Goal: Task Accomplishment & Management: Manage account settings

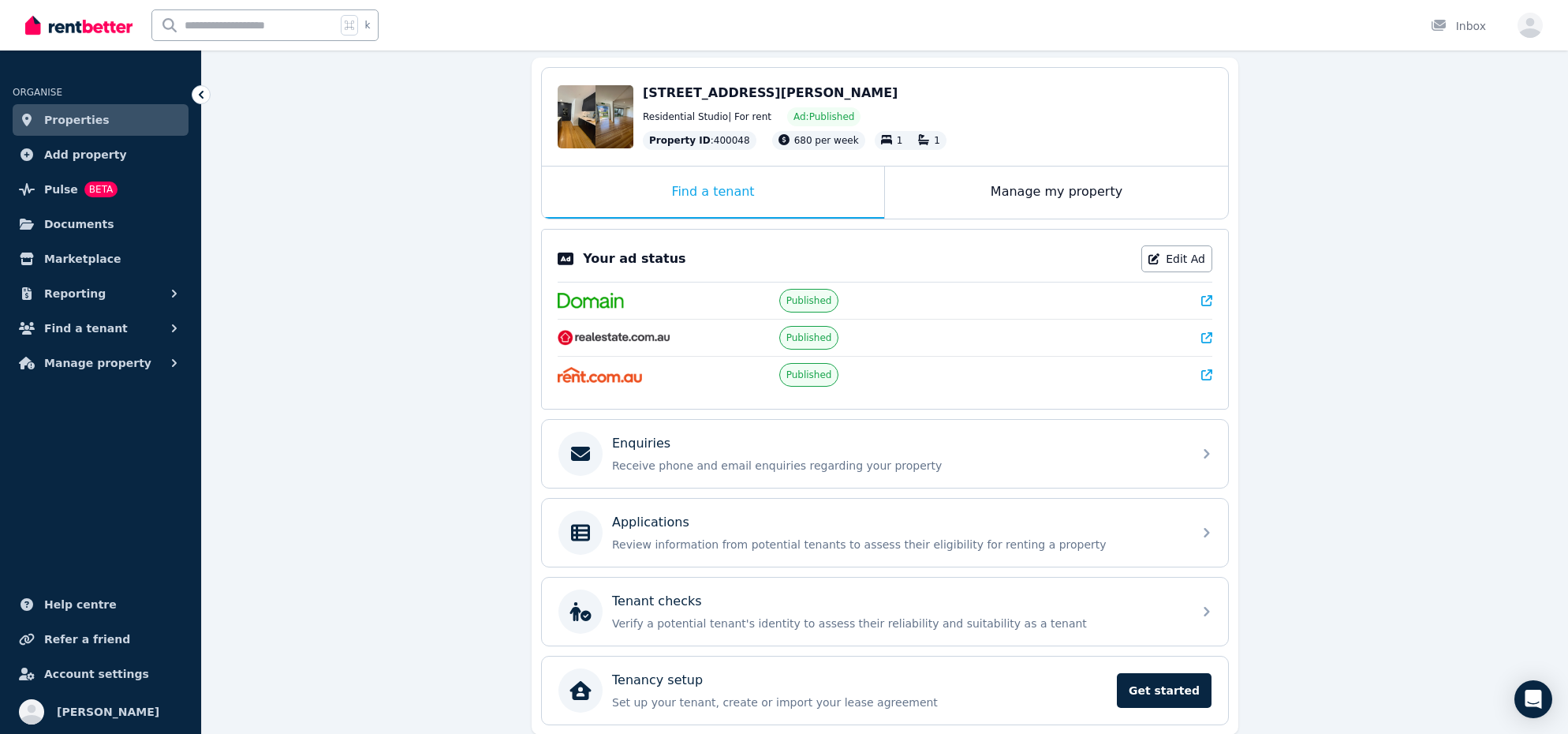
scroll to position [157, 0]
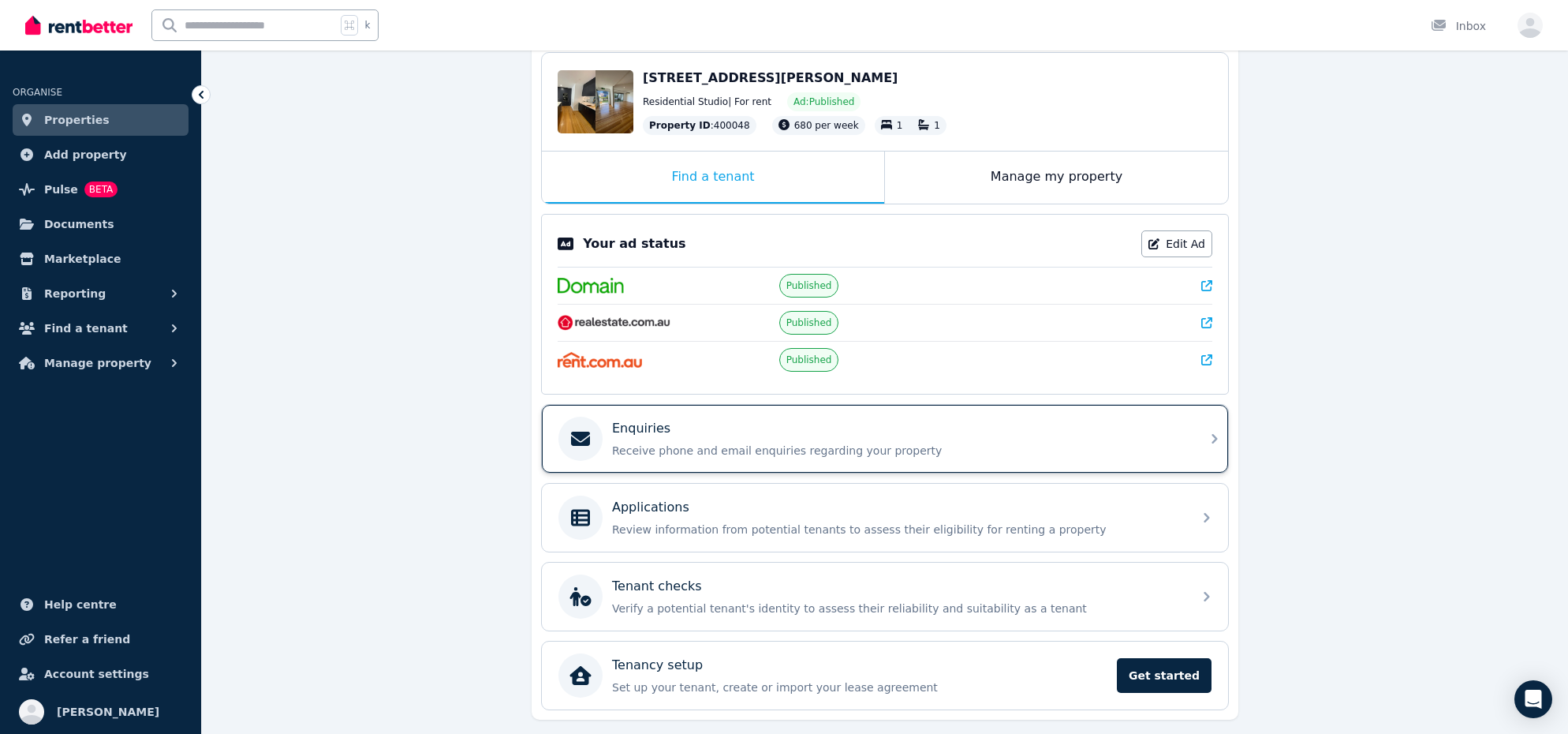
click at [657, 420] on p "Enquiries" at bounding box center [641, 428] width 59 height 19
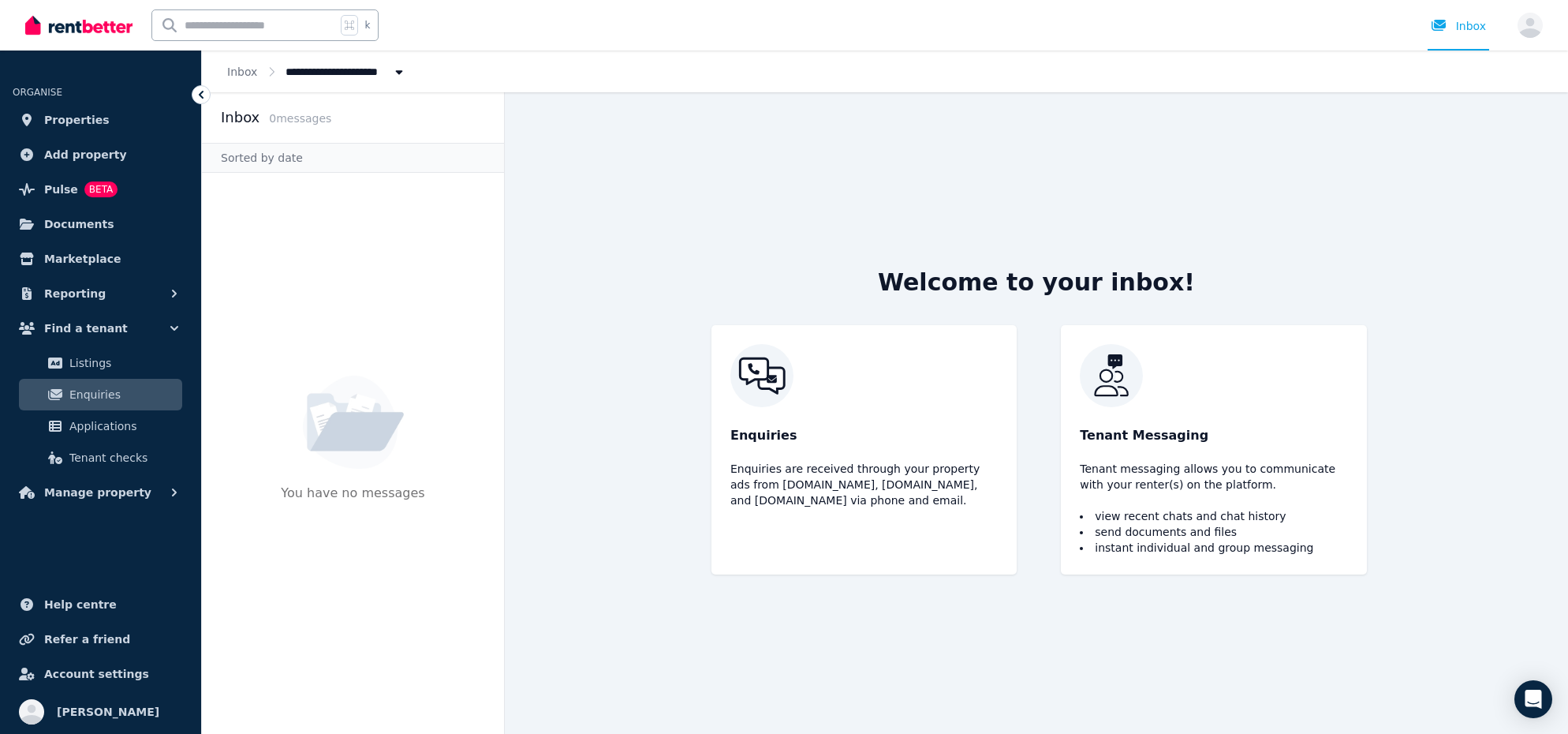
click at [1249, 529] on li "send documents and files" at bounding box center [1213, 531] width 267 height 16
click at [74, 36] on div at bounding box center [78, 25] width 107 height 50
click at [74, 33] on img at bounding box center [78, 24] width 107 height 23
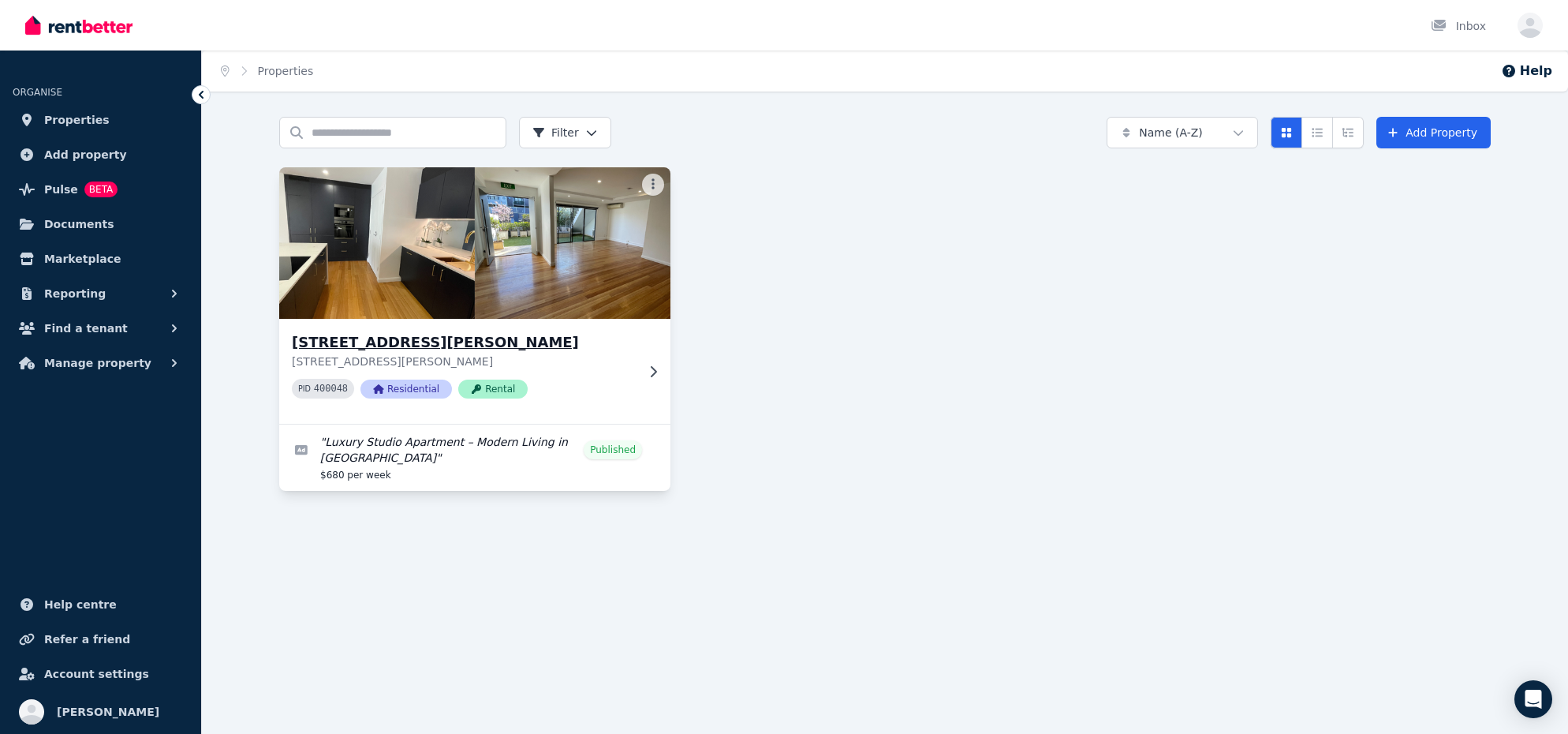
click at [401, 354] on p "[STREET_ADDRESS][PERSON_NAME]" at bounding box center [463, 360] width 344 height 16
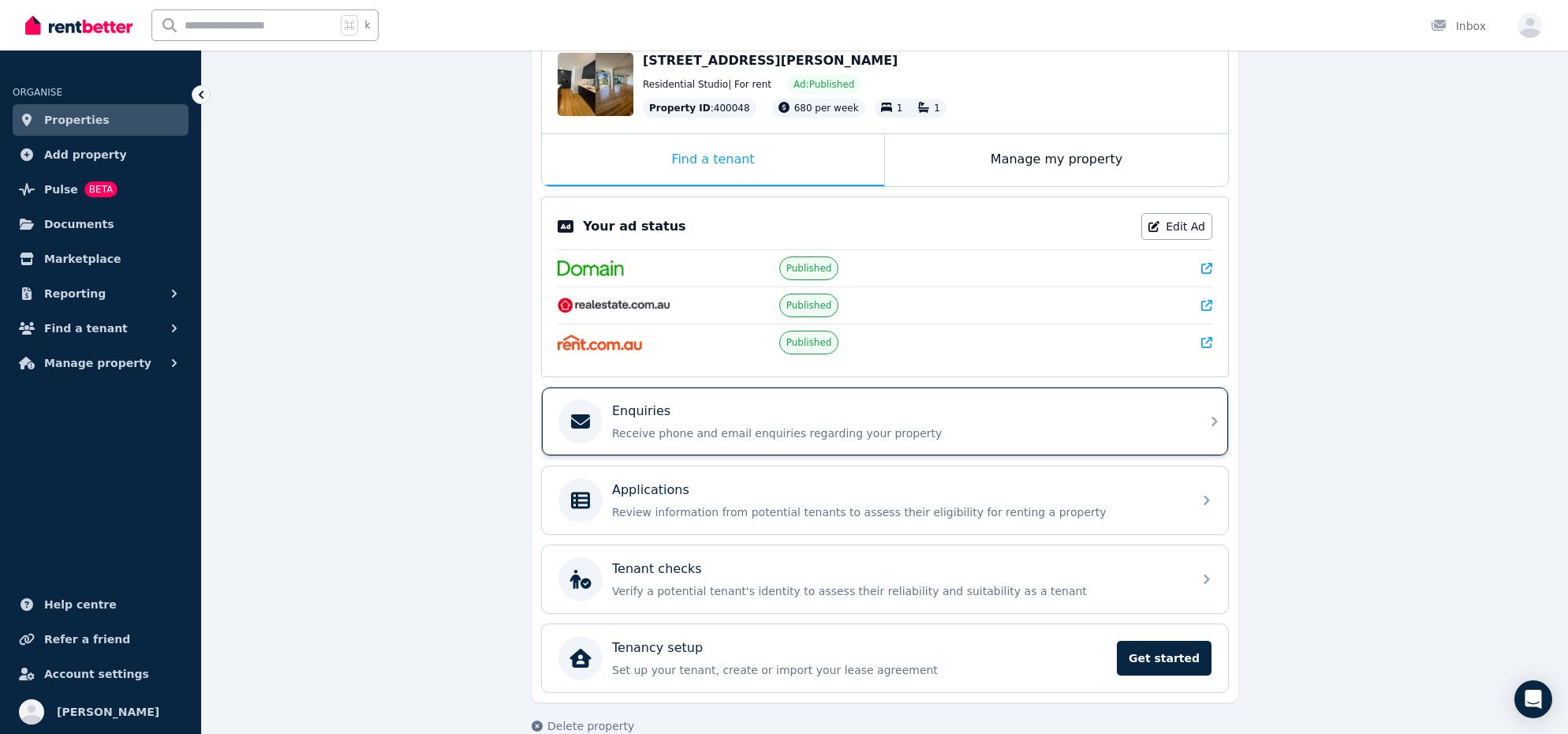
scroll to position [204, 0]
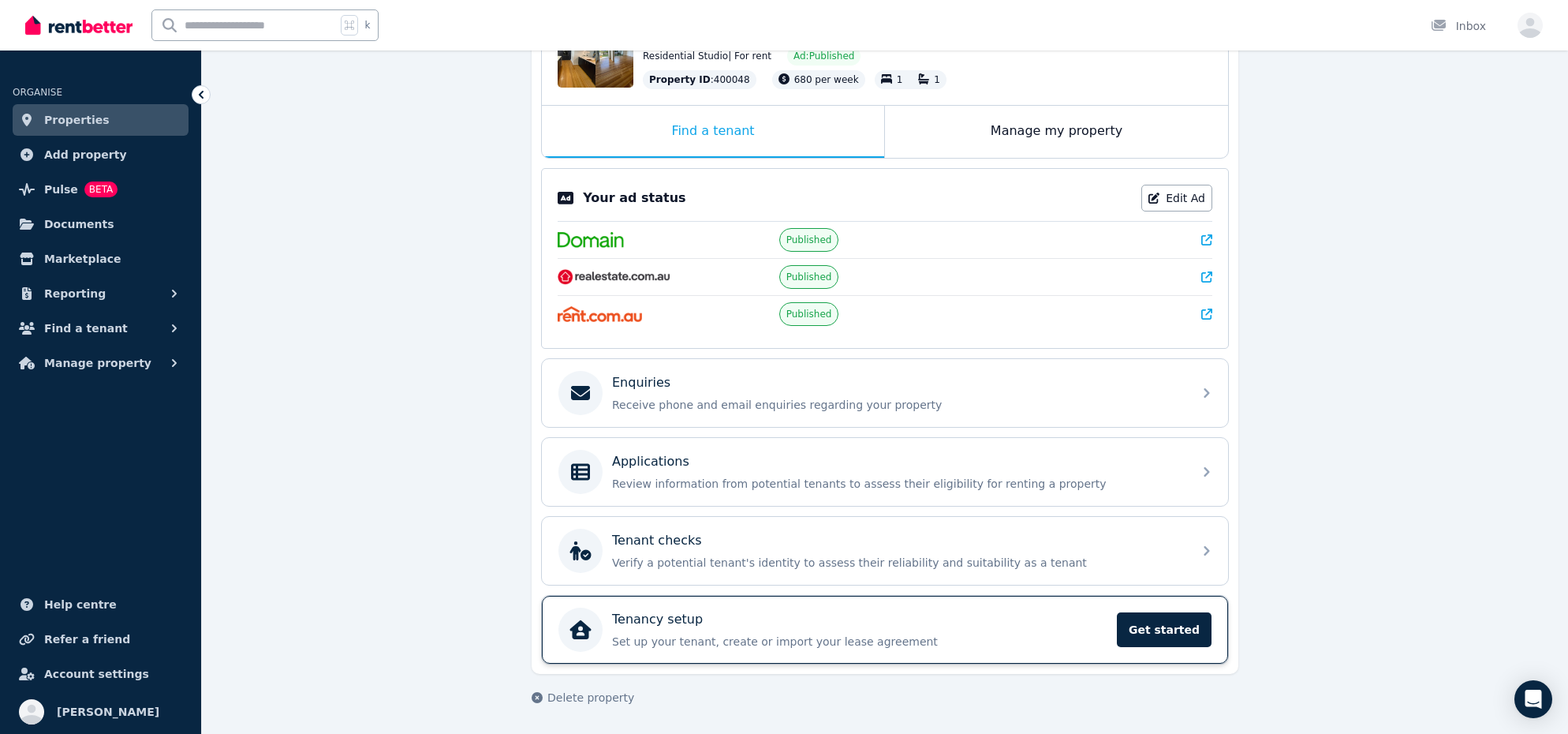
click at [756, 636] on p "Set up your tenant, create or import your lease agreement" at bounding box center [859, 641] width 495 height 16
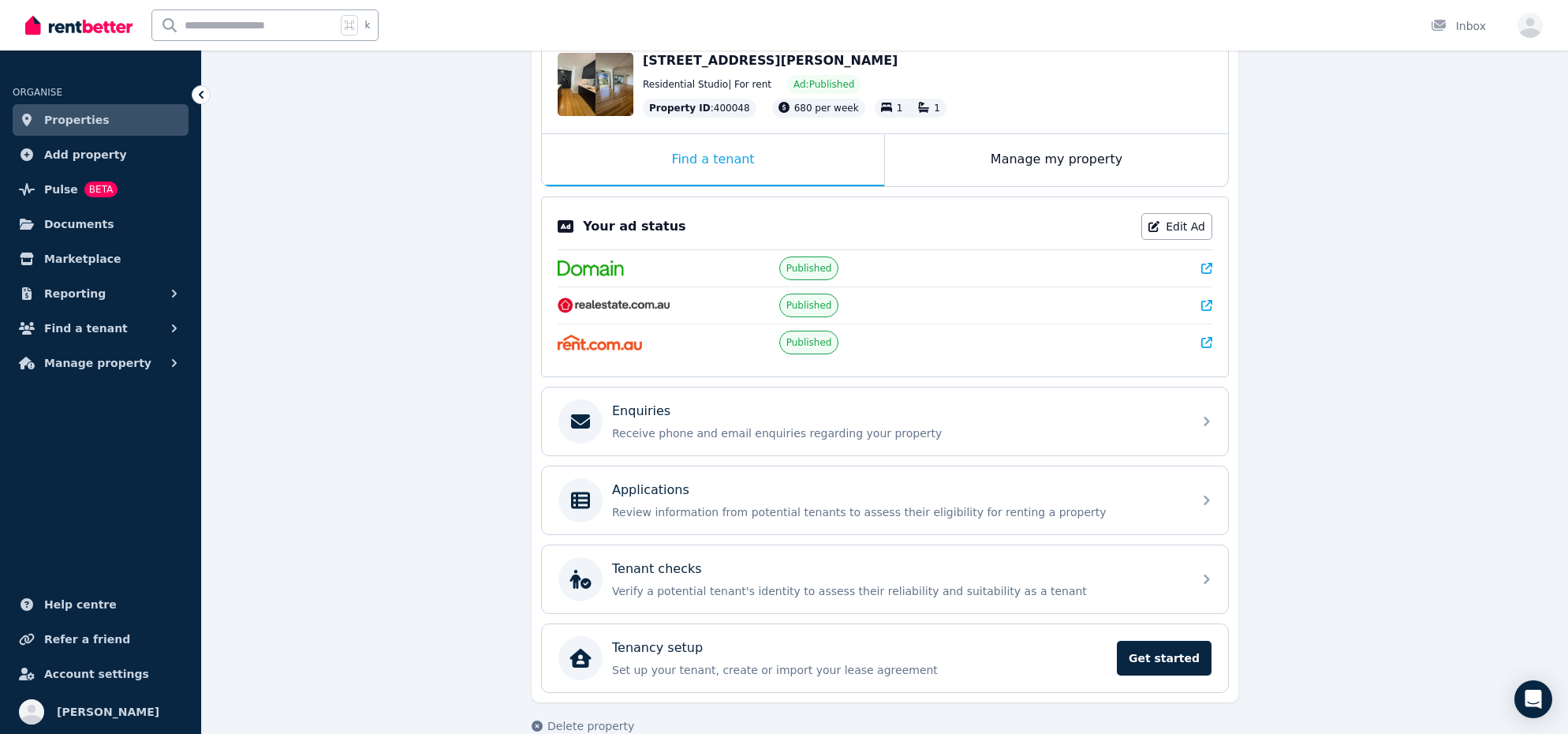
scroll to position [204, 0]
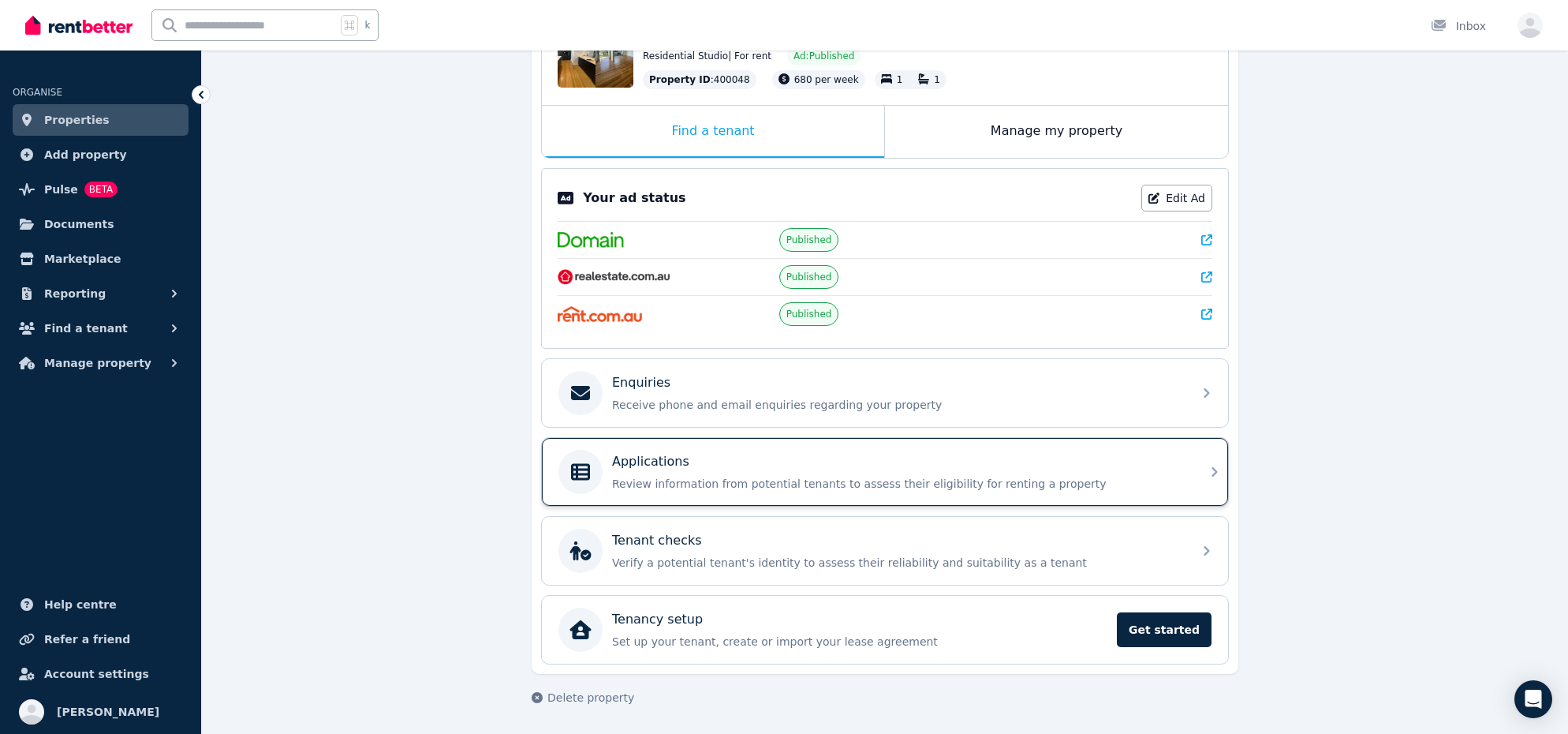
click at [722, 458] on div "Applications" at bounding box center [897, 461] width 571 height 19
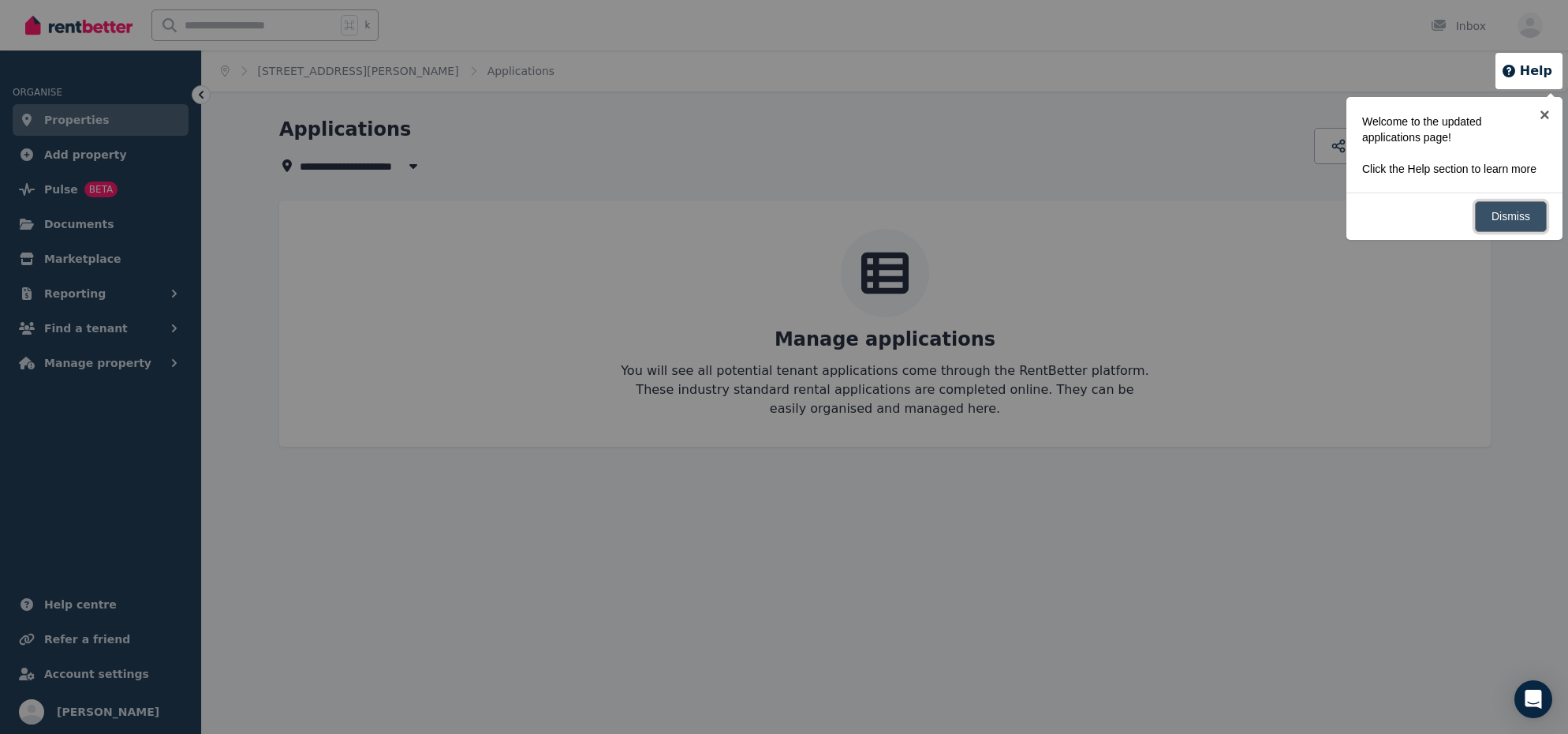
click at [1516, 232] on link "Dismiss" at bounding box center [1510, 216] width 72 height 31
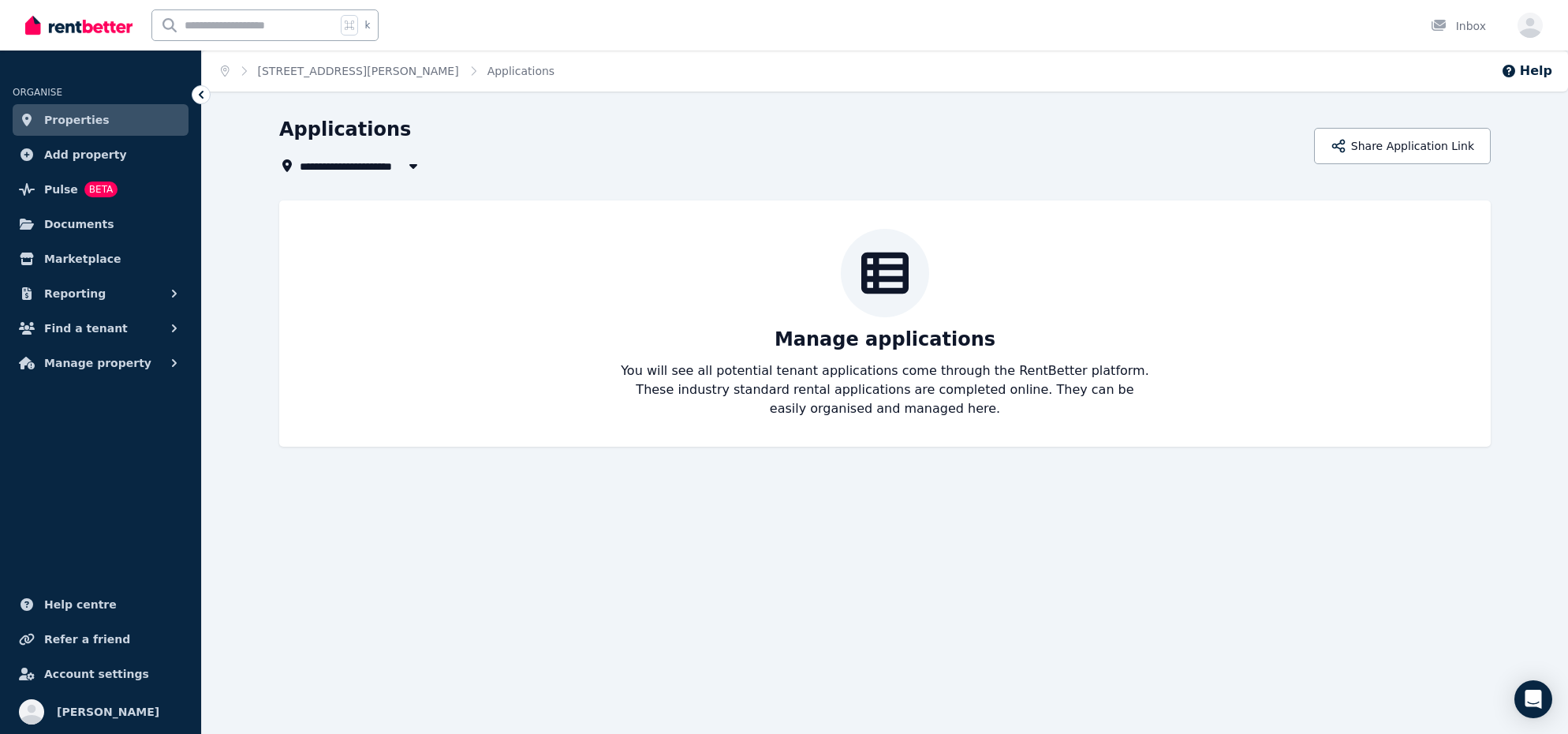
click at [1205, 235] on div "Manage applications You will see all potential tenant applications come through…" at bounding box center [885, 323] width 1180 height 189
click at [95, 34] on img at bounding box center [78, 24] width 107 height 23
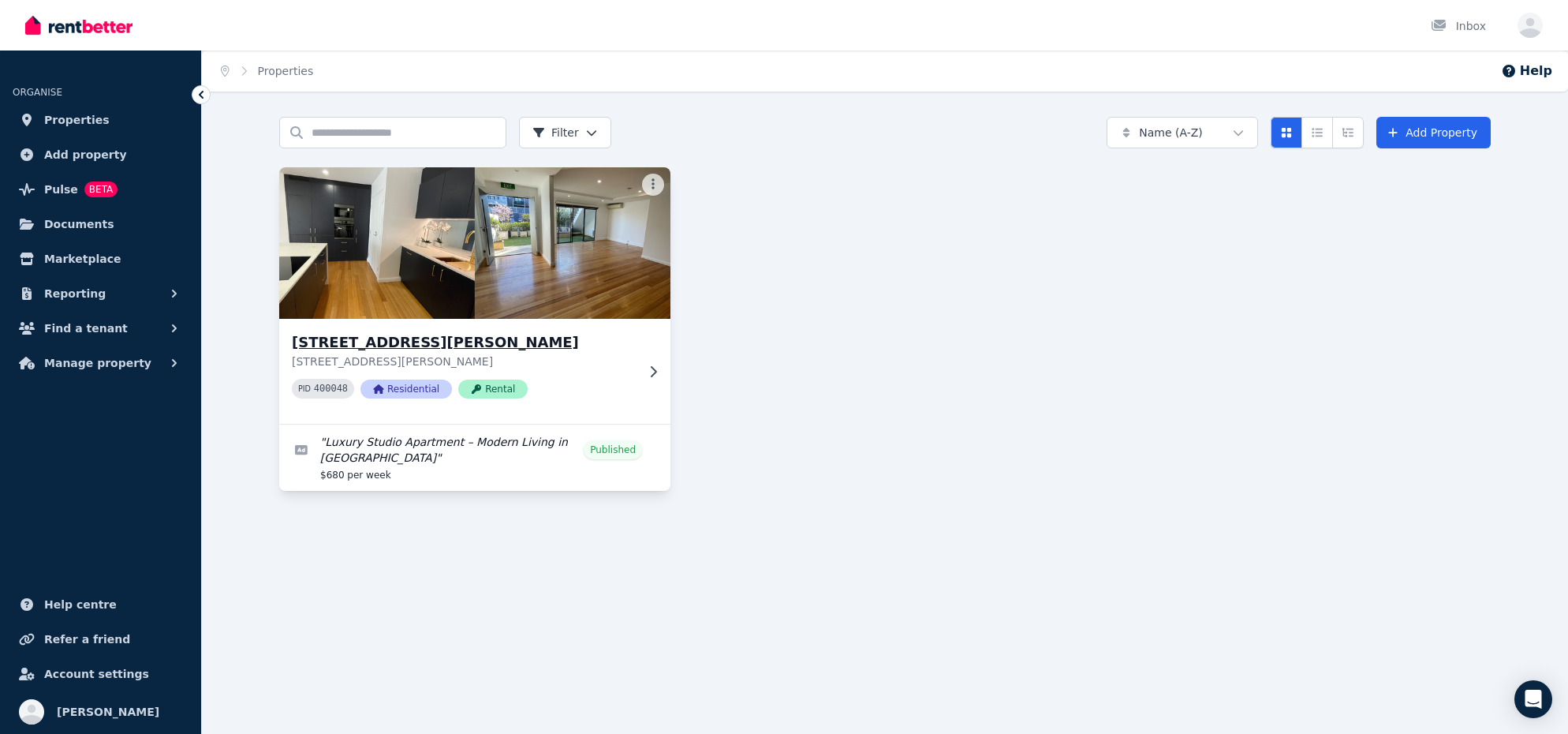
click at [386, 343] on h3 "[STREET_ADDRESS][PERSON_NAME]" at bounding box center [463, 343] width 344 height 22
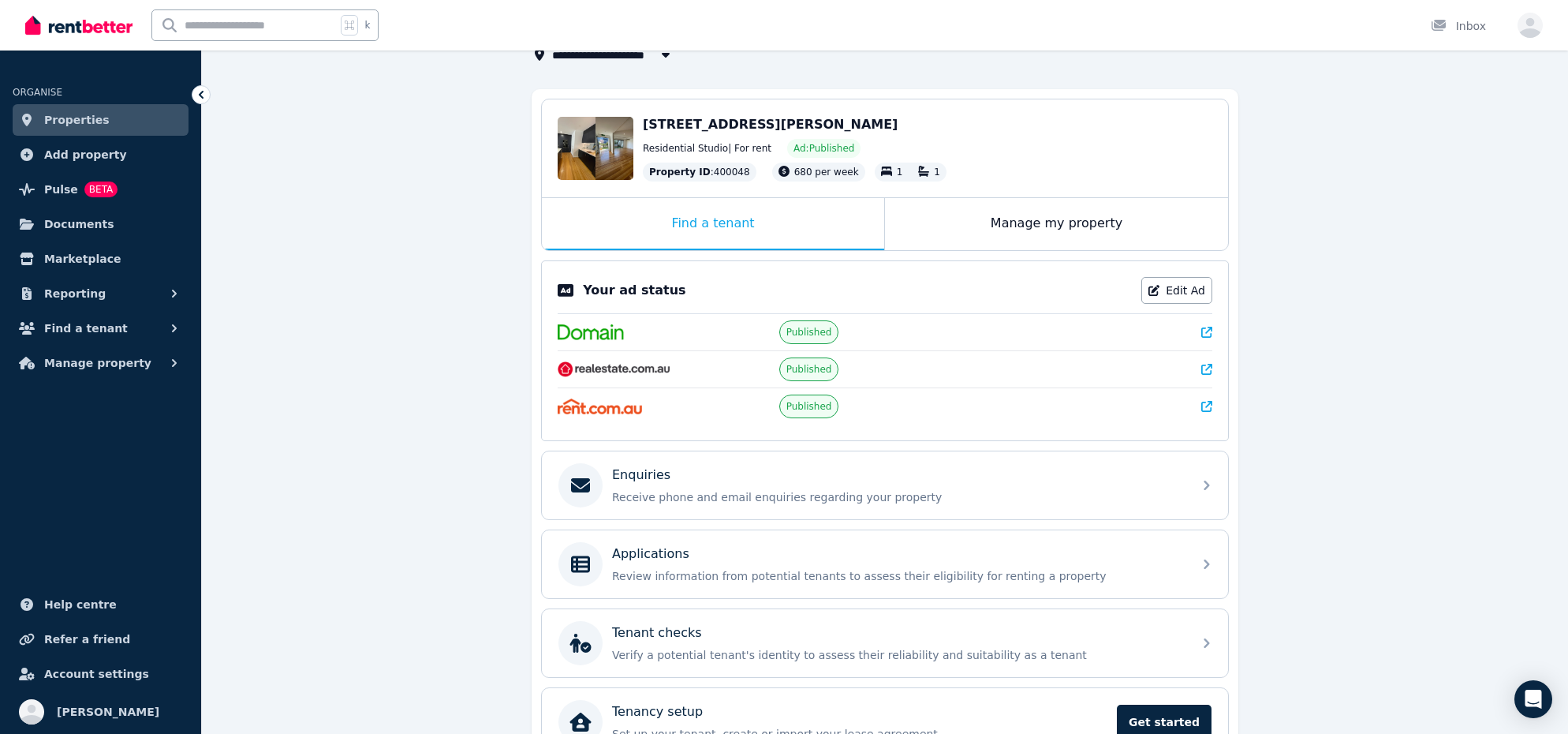
scroll to position [144, 0]
